Goal: Check status

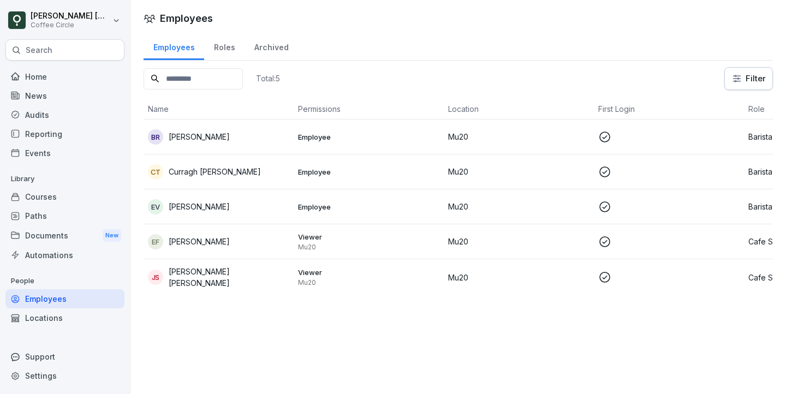
click at [225, 212] on div "EV [PERSON_NAME]" at bounding box center [218, 206] width 141 height 15
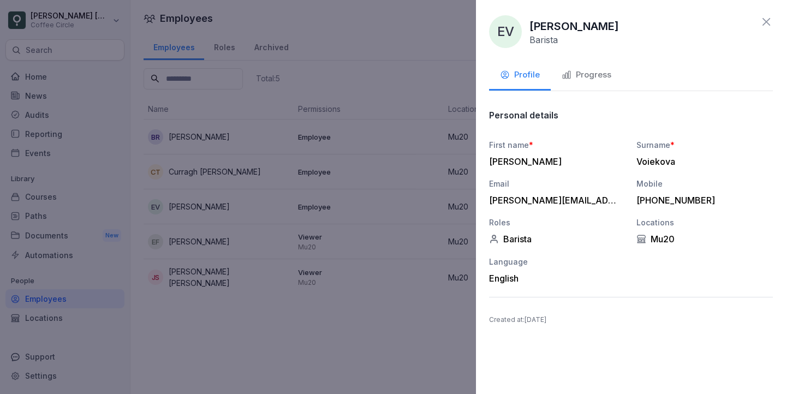
click at [577, 65] on button "Progress" at bounding box center [586, 75] width 71 height 29
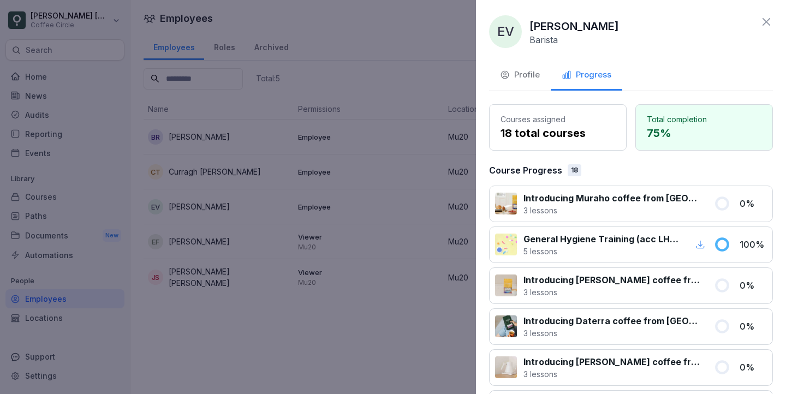
click at [769, 25] on icon at bounding box center [766, 22] width 8 height 8
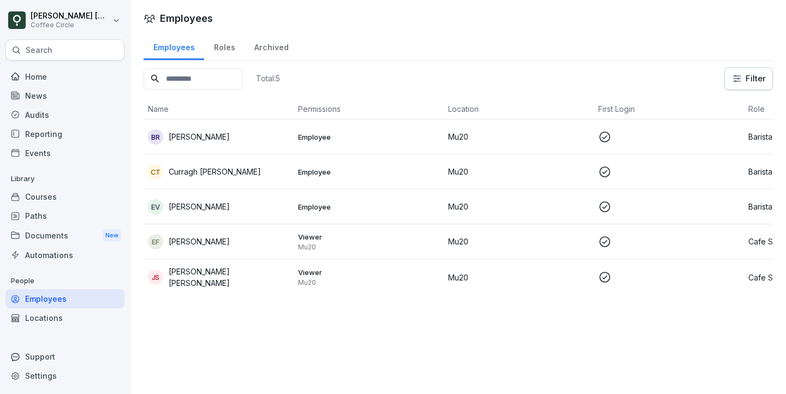
click at [264, 205] on div "EV [PERSON_NAME]" at bounding box center [218, 206] width 141 height 15
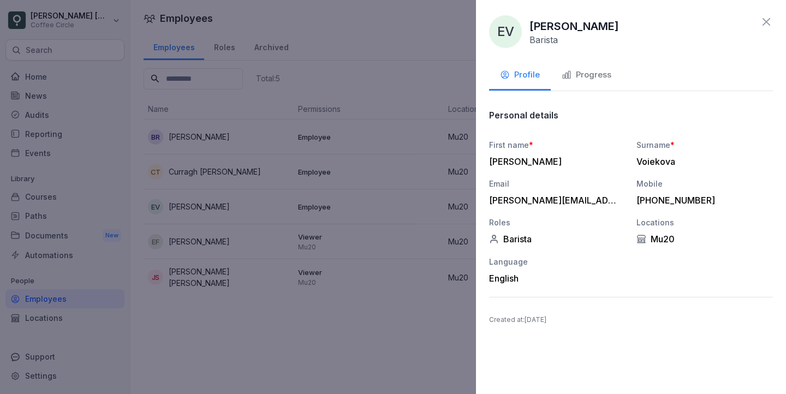
click at [580, 81] on button "Progress" at bounding box center [586, 75] width 71 height 29
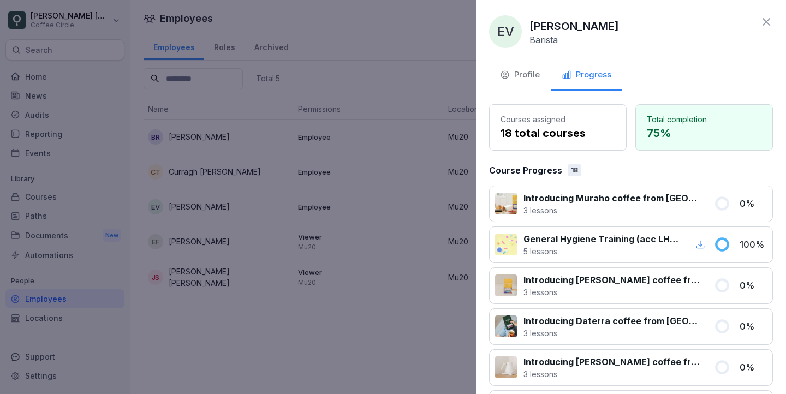
click at [310, 42] on div at bounding box center [393, 197] width 786 height 394
